Goal: Navigation & Orientation: Find specific page/section

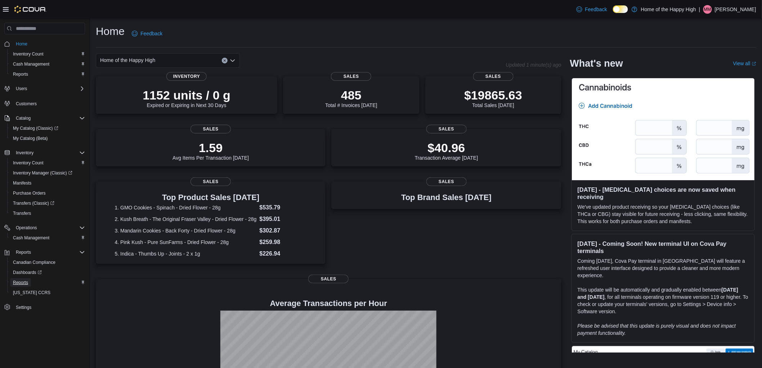
click at [15, 279] on span "Reports" at bounding box center [20, 282] width 15 height 6
